Goal: Task Accomplishment & Management: Use online tool/utility

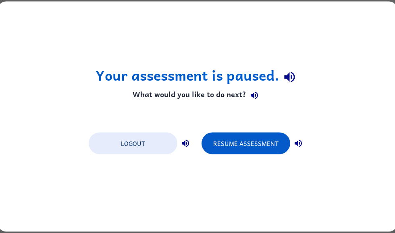
click at [260, 145] on button "Resume Assessment" at bounding box center [245, 144] width 89 height 22
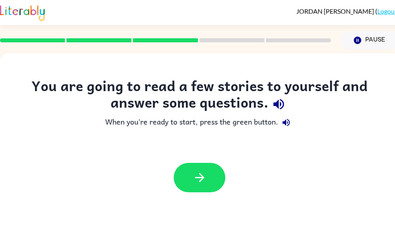
click at [218, 177] on button "button" at bounding box center [200, 177] width 52 height 29
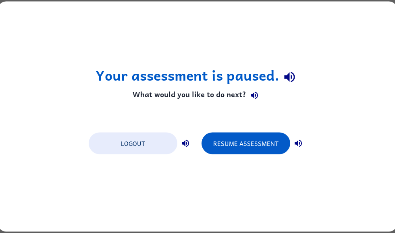
click at [259, 144] on button "Resume Assessment" at bounding box center [245, 144] width 89 height 22
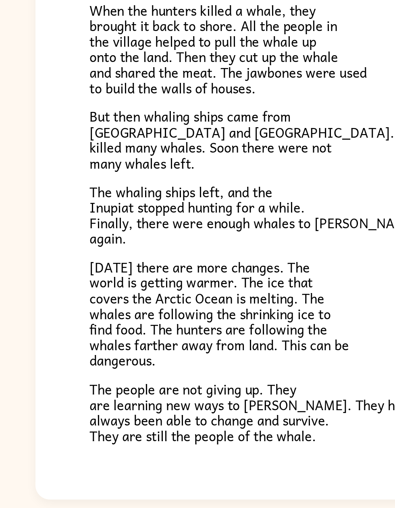
scroll to position [39, 0]
click at [192, 232] on icon "button" at bounding box center [198, 503] width 14 height 14
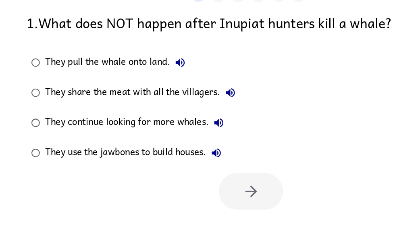
scroll to position [51, 0]
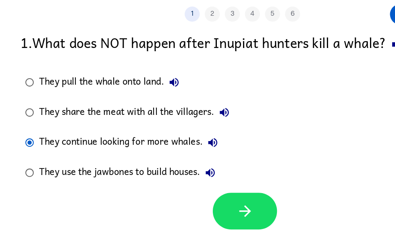
click at [195, 170] on icon "button" at bounding box center [202, 175] width 14 height 14
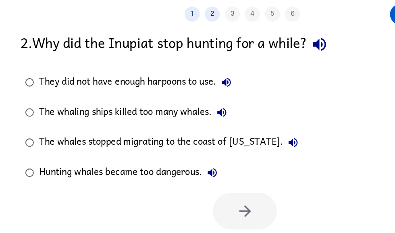
click at [262, 34] on icon "button" at bounding box center [261, 41] width 14 height 14
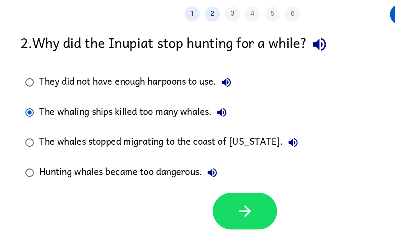
click at [199, 168] on icon "button" at bounding box center [202, 175] width 14 height 14
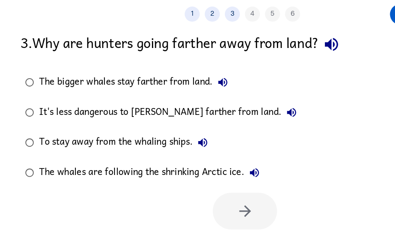
click at [271, 38] on icon "button" at bounding box center [271, 41] width 14 height 14
click at [235, 92] on icon "button" at bounding box center [238, 95] width 7 height 7
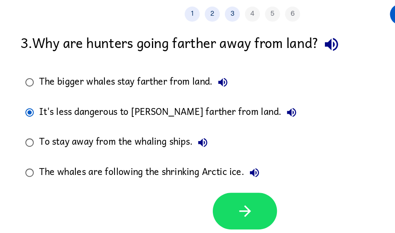
click at [207, 166] on button "button" at bounding box center [202, 174] width 52 height 29
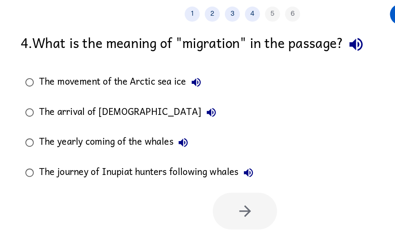
click at [287, 37] on icon "button" at bounding box center [290, 41] width 10 height 10
click at [290, 37] on icon "button" at bounding box center [290, 41] width 10 height 10
click at [289, 40] on icon "button" at bounding box center [291, 41] width 14 height 14
click at [160, 67] on icon "button" at bounding box center [163, 72] width 10 height 10
click at [170, 91] on icon "button" at bounding box center [175, 96] width 10 height 10
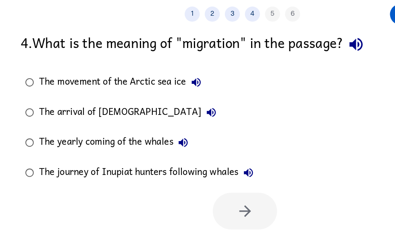
click at [148, 116] on icon "button" at bounding box center [151, 119] width 7 height 7
click at [205, 140] on icon "button" at bounding box center [204, 144] width 10 height 10
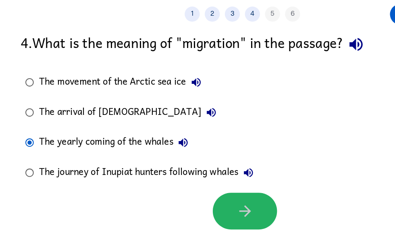
click at [214, 170] on button "button" at bounding box center [202, 174] width 52 height 29
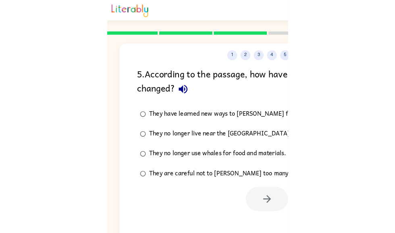
scroll to position [0, 0]
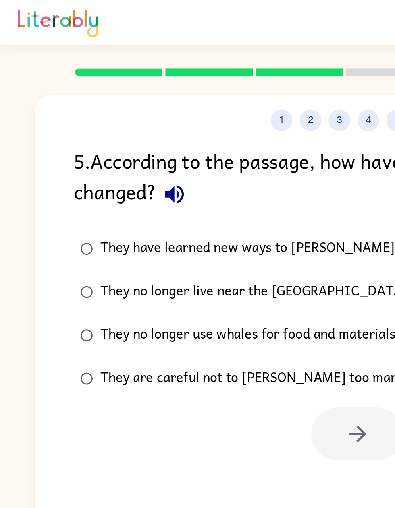
click at [95, 109] on icon "button" at bounding box center [97, 109] width 10 height 10
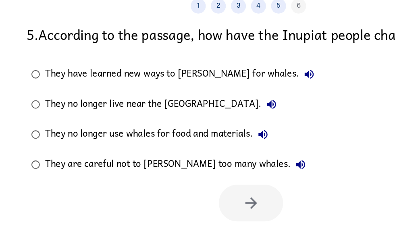
scroll to position [38, 0]
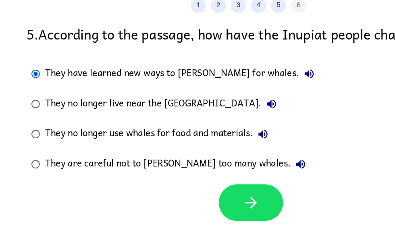
click at [220, 172] on button "button" at bounding box center [202, 186] width 52 height 29
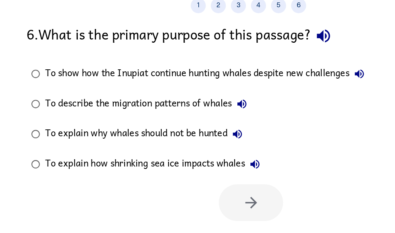
click at [265, 46] on icon "button" at bounding box center [260, 53] width 14 height 14
click at [267, 46] on icon "button" at bounding box center [260, 53] width 14 height 14
click at [286, 79] on icon "button" at bounding box center [289, 84] width 10 height 10
click at [189, 100] on button "To describe the migration patterns of whales" at bounding box center [194, 108] width 16 height 16
click at [186, 124] on button "To explain why whales should not be hunted" at bounding box center [190, 132] width 16 height 16
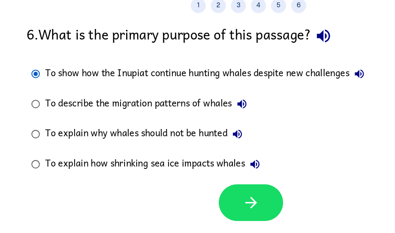
click at [206, 173] on button "button" at bounding box center [202, 186] width 52 height 29
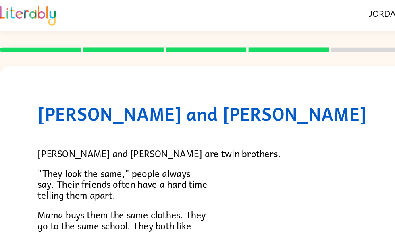
scroll to position [0, 0]
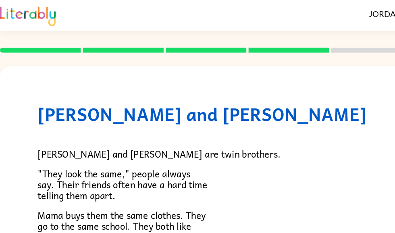
click at [316, 75] on div "[PERSON_NAME] and [PERSON_NAME] and [PERSON_NAME] are twin brothers. "They look…" at bounding box center [199, 234] width 399 height 363
